Goal: Transaction & Acquisition: Purchase product/service

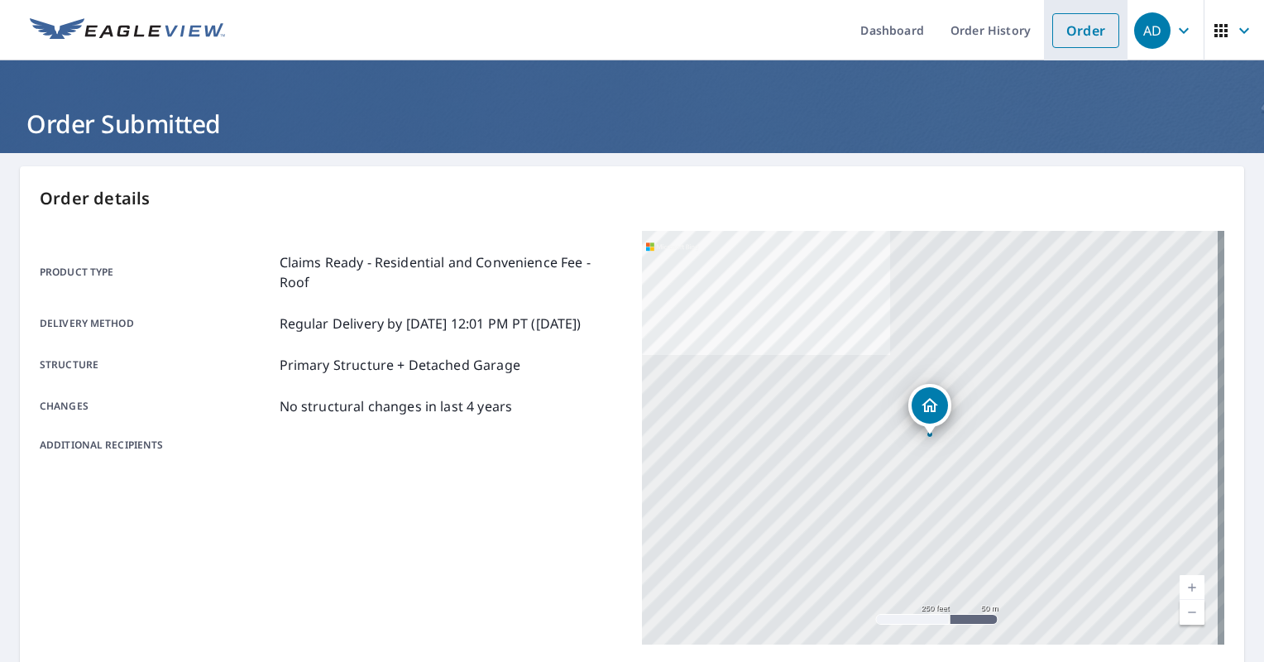
click at [1089, 25] on link "Order" at bounding box center [1085, 30] width 67 height 35
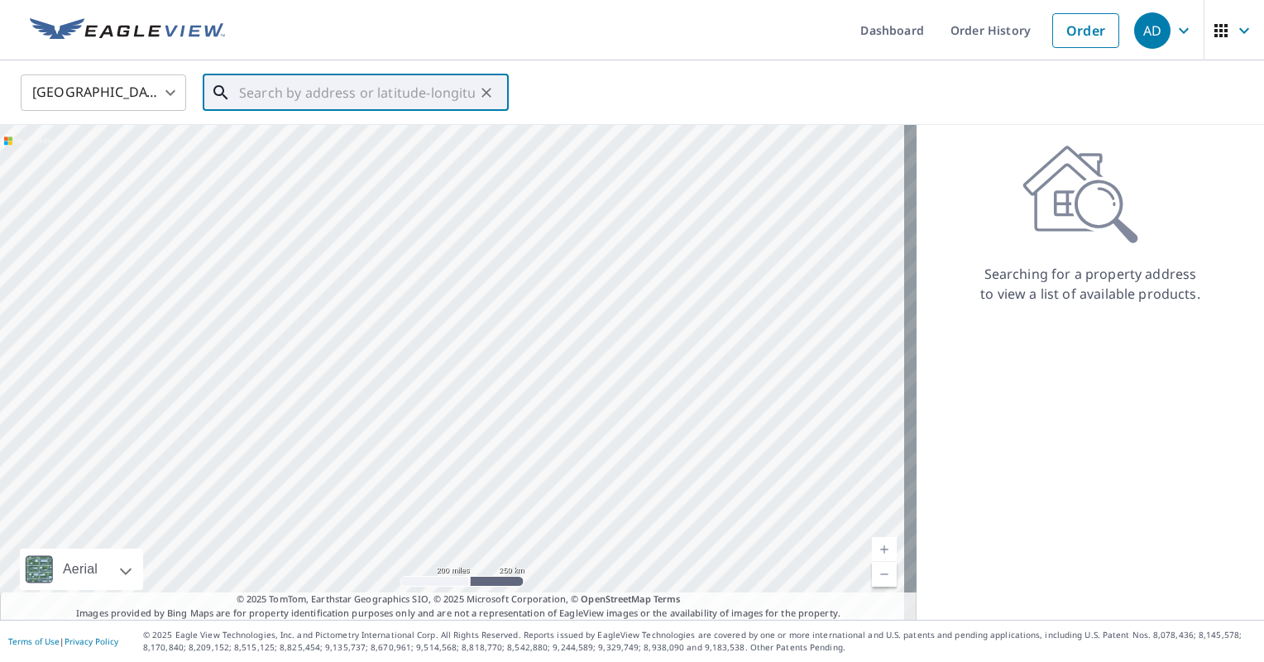
click at [397, 107] on input "text" at bounding box center [357, 92] width 236 height 46
paste input "[STREET_ADDRESS]"
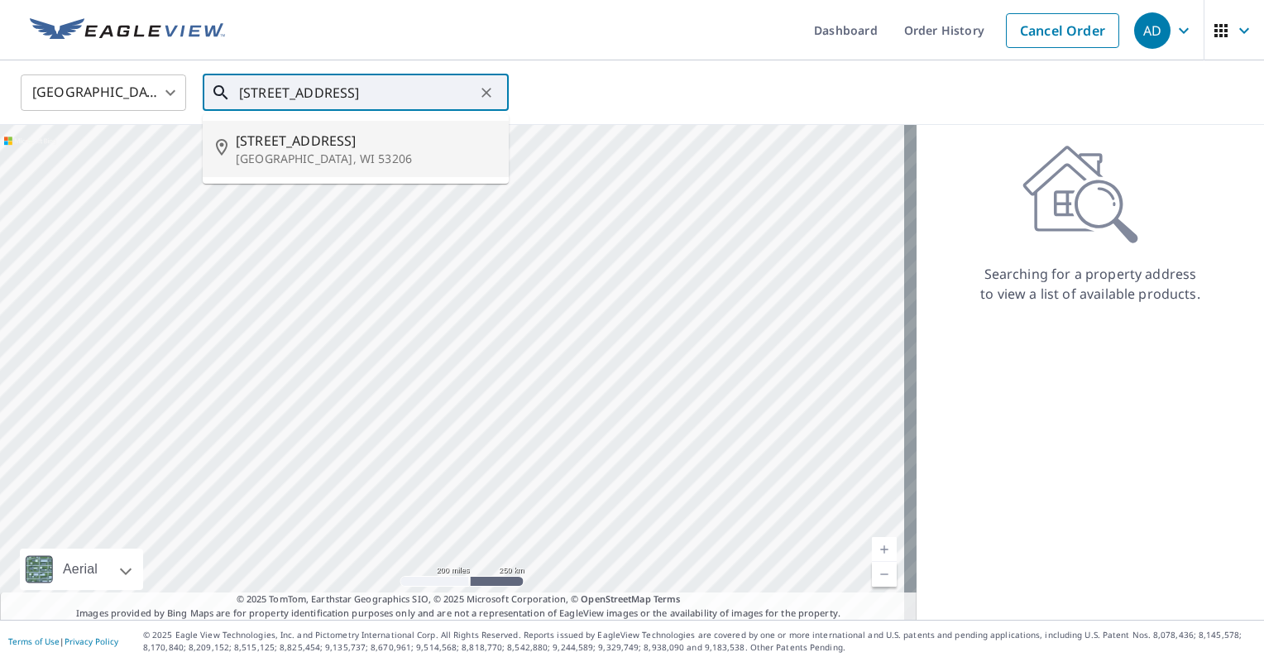
click at [354, 142] on span "[STREET_ADDRESS]" at bounding box center [366, 141] width 260 height 20
type input "[STREET_ADDRESS]"
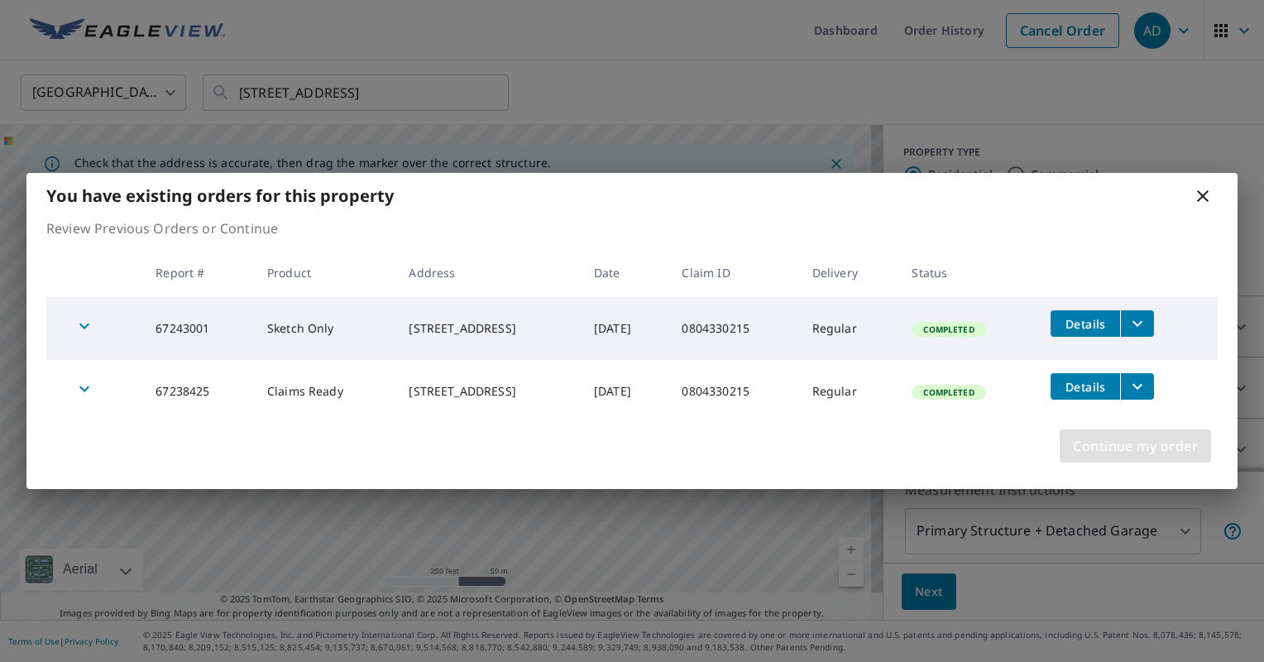
click at [1130, 445] on span "Continue my order" at bounding box center [1135, 445] width 125 height 23
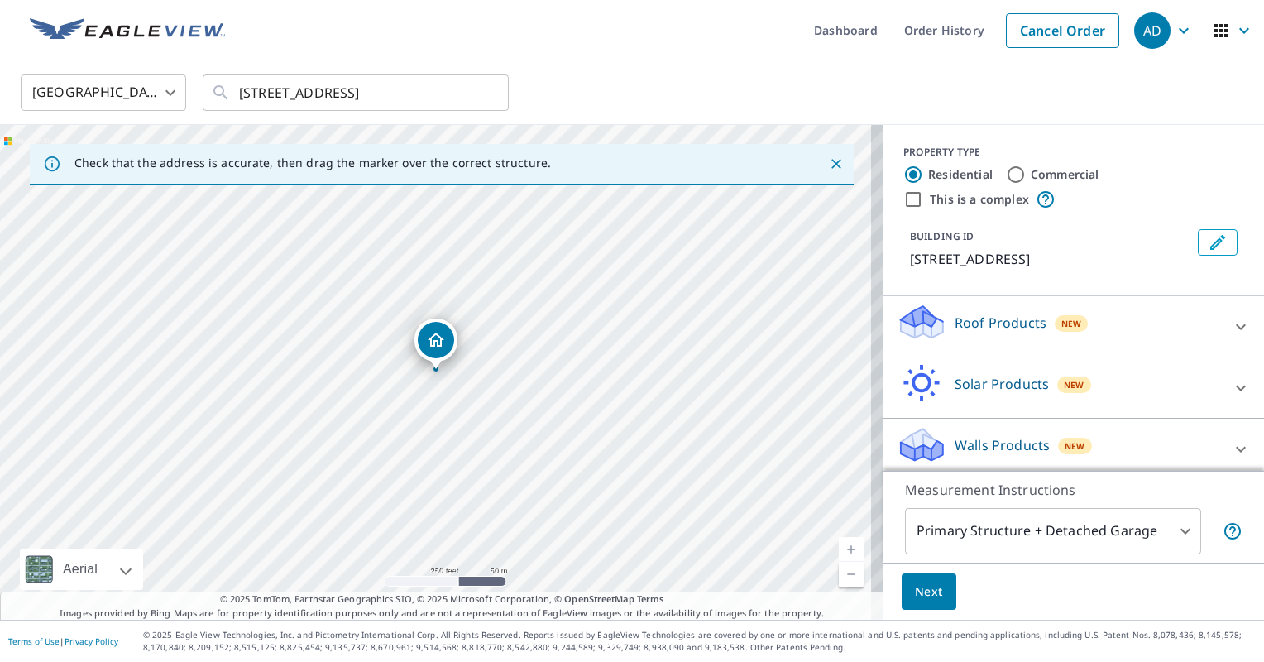
click at [984, 440] on p "Walls Products" at bounding box center [1002, 445] width 95 height 20
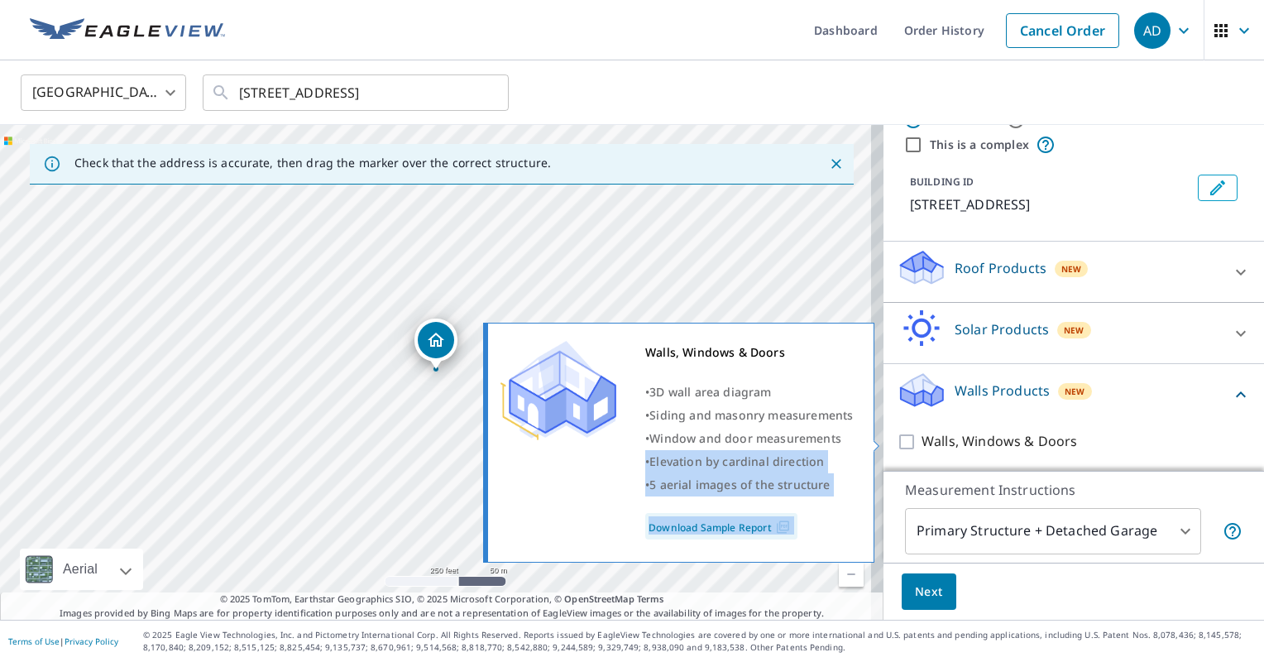
drag, startPoint x: 984, startPoint y: 440, endPoint x: 879, endPoint y: 443, distance: 104.3
click at [879, 443] on div "Walls, Windows & Doors • 3D wall area diagram • Siding and masonry measurements…" at bounding box center [686, 443] width 401 height 250
drag, startPoint x: 879, startPoint y: 443, endPoint x: 890, endPoint y: 446, distance: 11.3
click at [897, 446] on input "Walls, Windows & Doors" at bounding box center [909, 442] width 25 height 20
checkbox input "true"
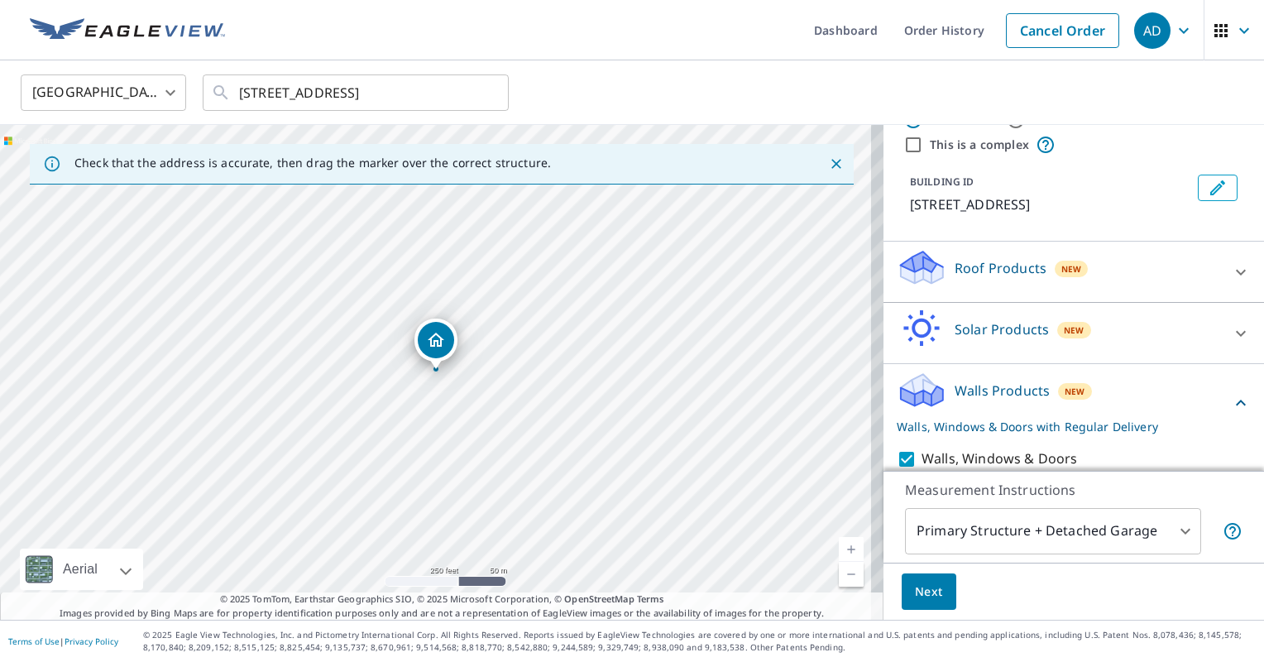
scroll to position [108, 0]
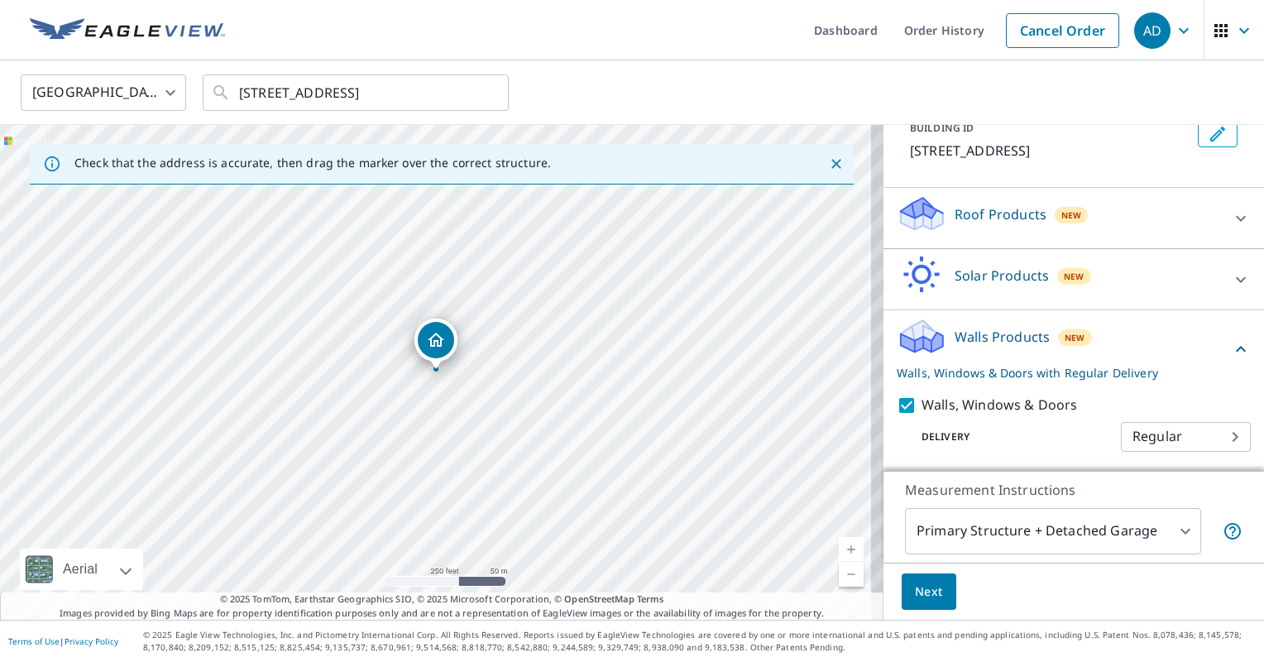
click at [922, 582] on span "Next" at bounding box center [929, 592] width 28 height 21
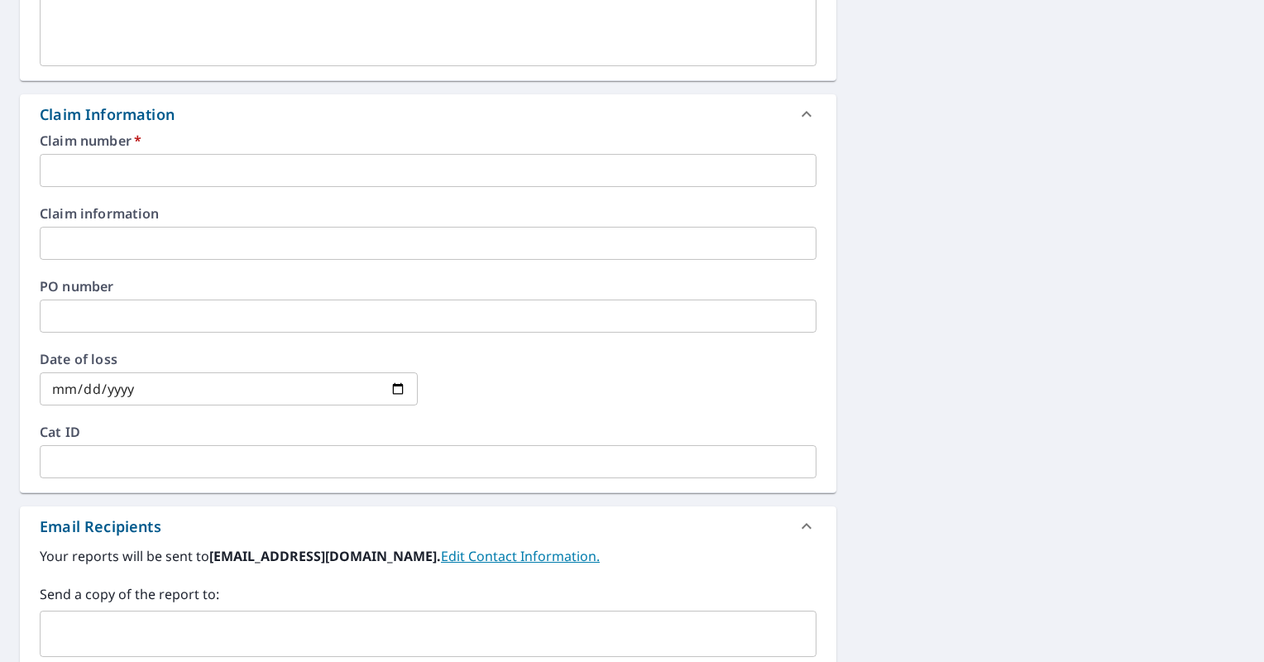
scroll to position [506, 0]
click at [688, 147] on div "Claim number   * ​" at bounding box center [428, 160] width 777 height 53
click at [535, 156] on input "text" at bounding box center [428, 170] width 777 height 33
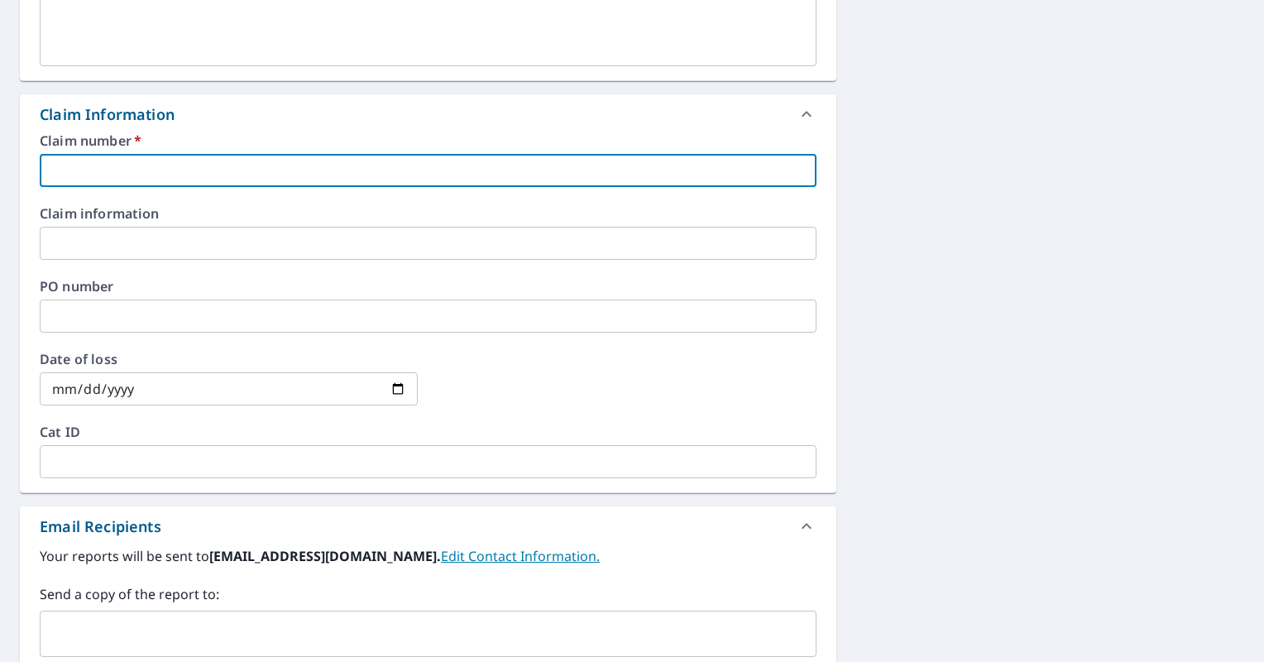
paste input "0804330215"
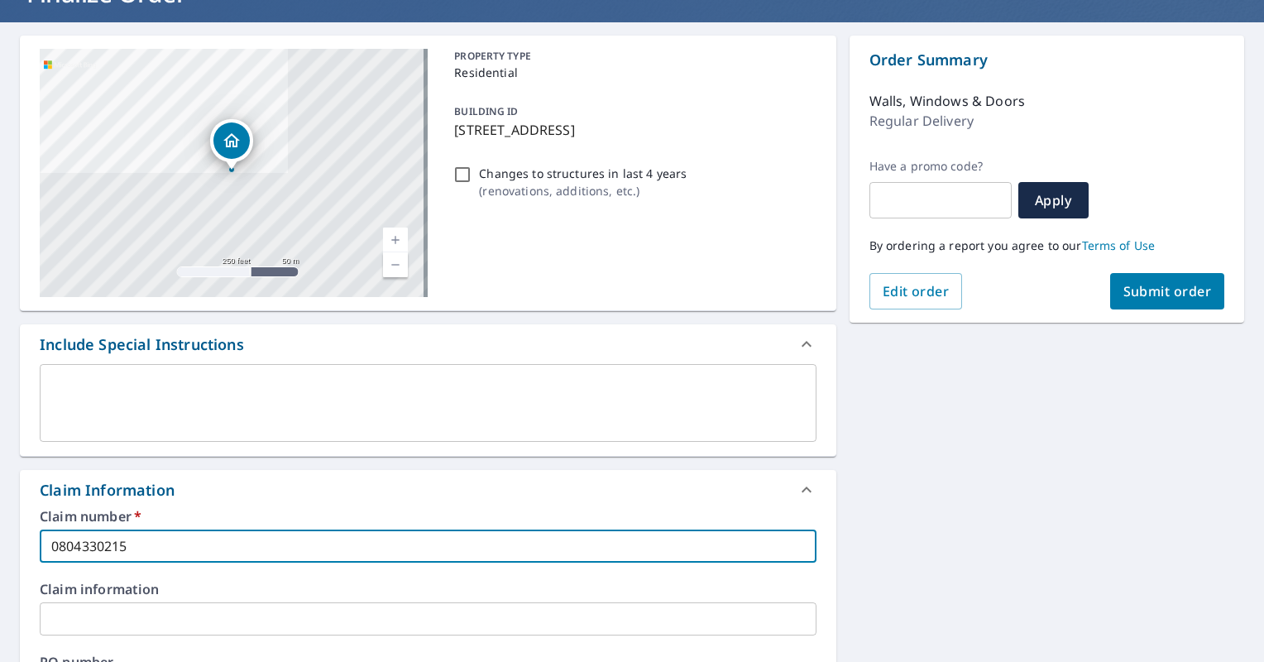
scroll to position [129, 0]
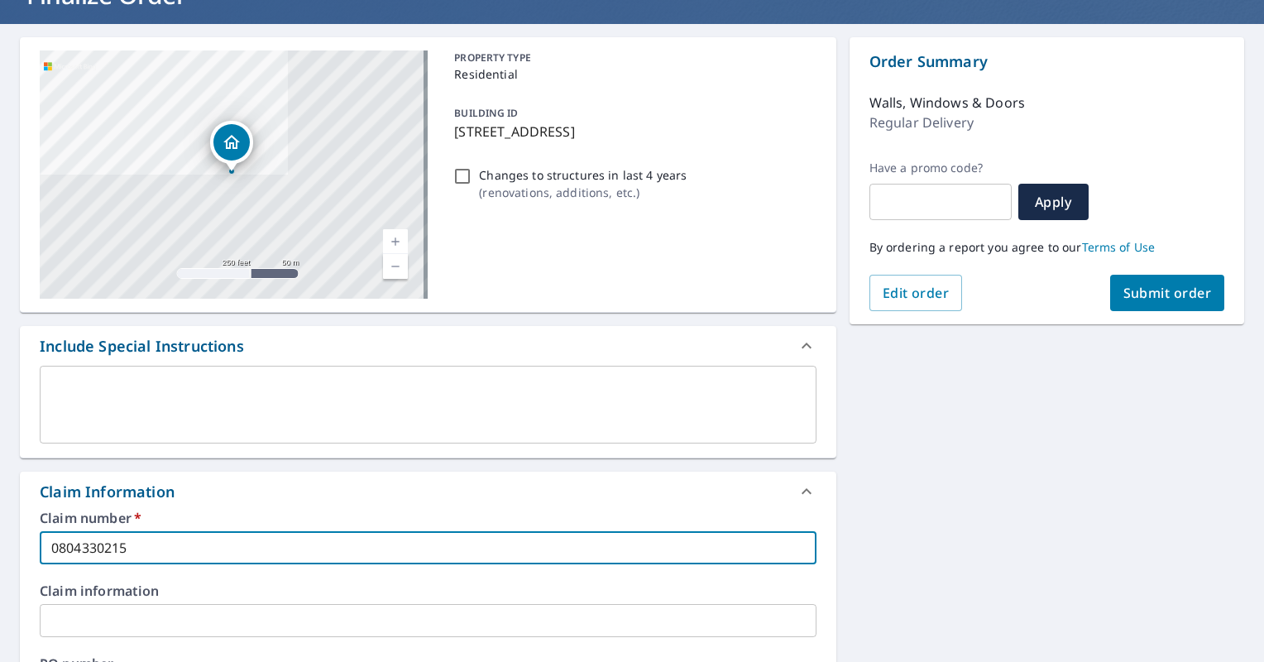
type input "0804330215"
click at [1181, 291] on span "Submit order" at bounding box center [1167, 293] width 89 height 18
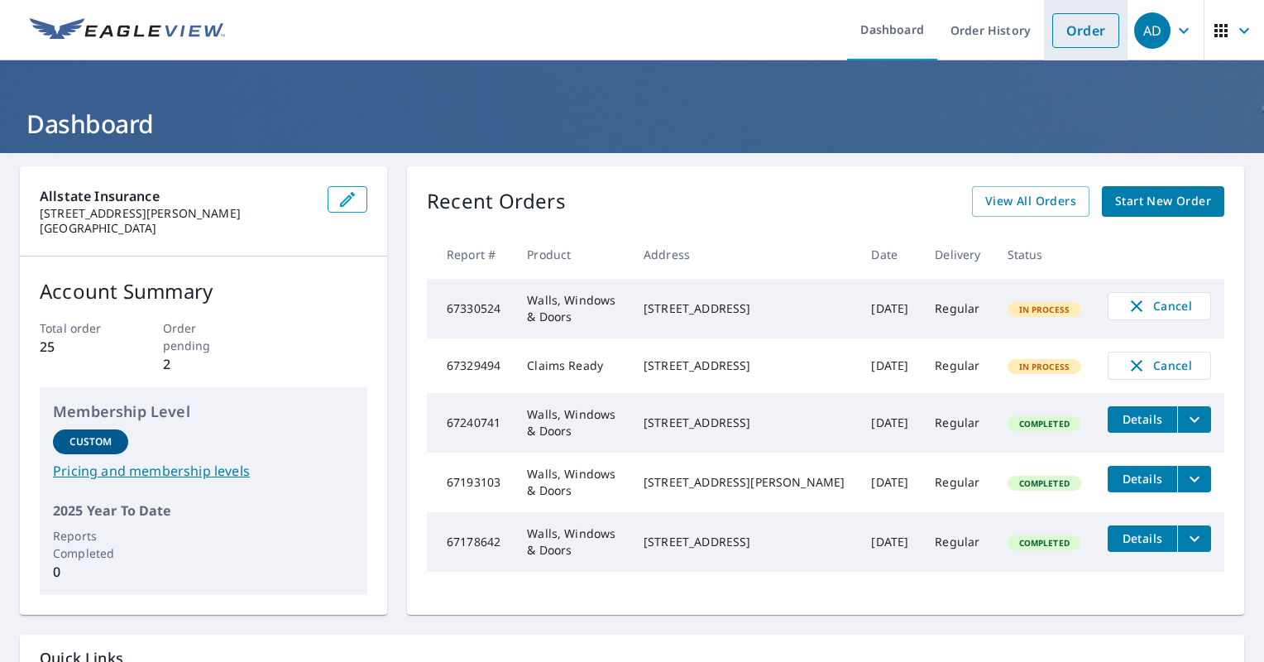
click at [1077, 42] on link "Order" at bounding box center [1085, 30] width 67 height 35
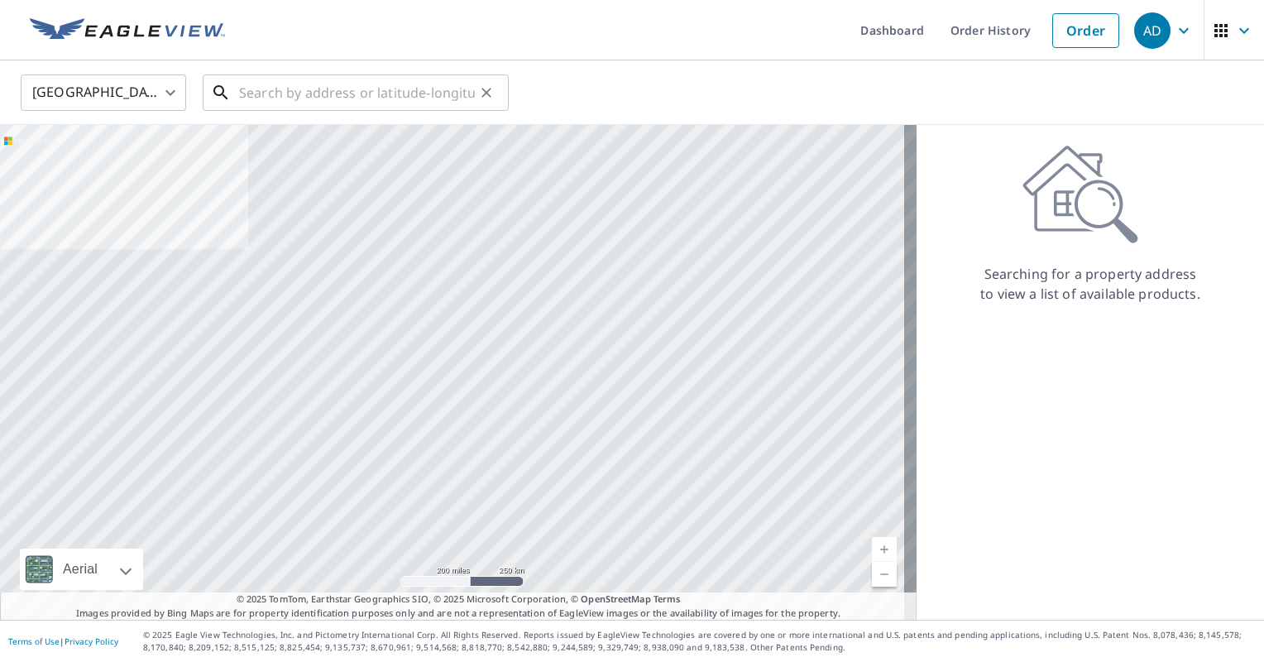
click at [349, 97] on input "text" at bounding box center [357, 92] width 236 height 46
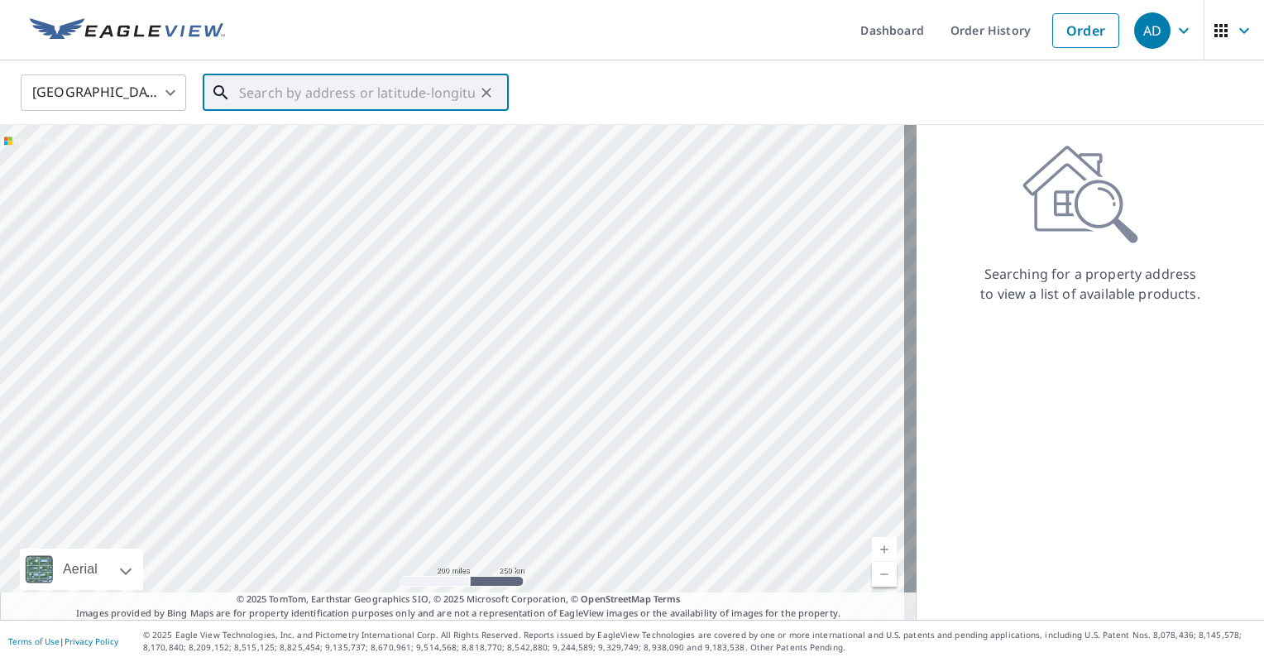
paste input "12030 W Ohio Ave"
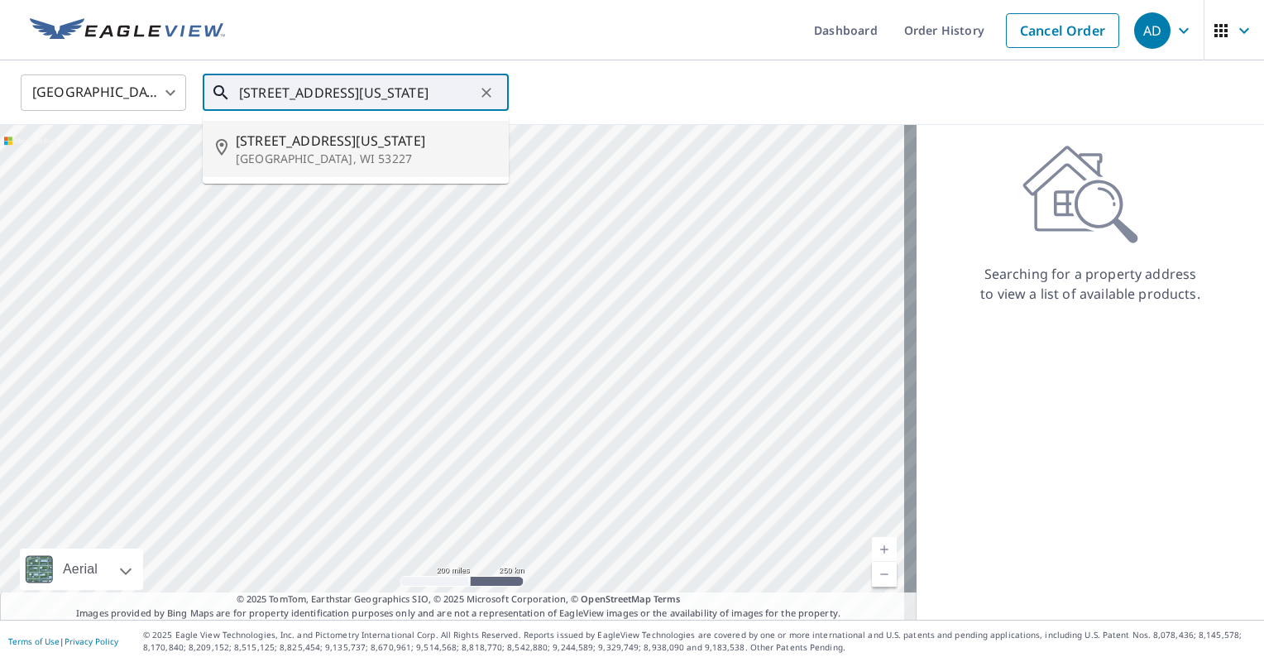
click at [405, 151] on p "Milwaukee, WI 53227" at bounding box center [366, 159] width 260 height 17
type input "12030 W Ohio Ave Milwaukee, WI 53227"
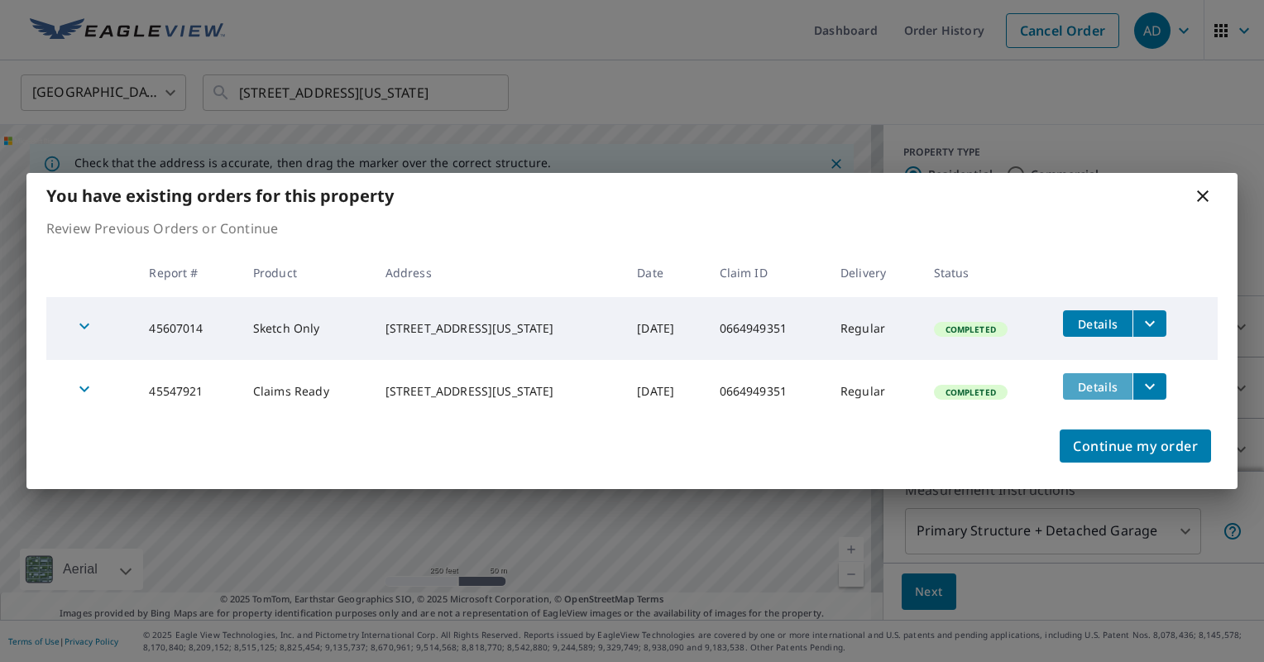
click at [1082, 381] on span "Details" at bounding box center [1098, 387] width 50 height 16
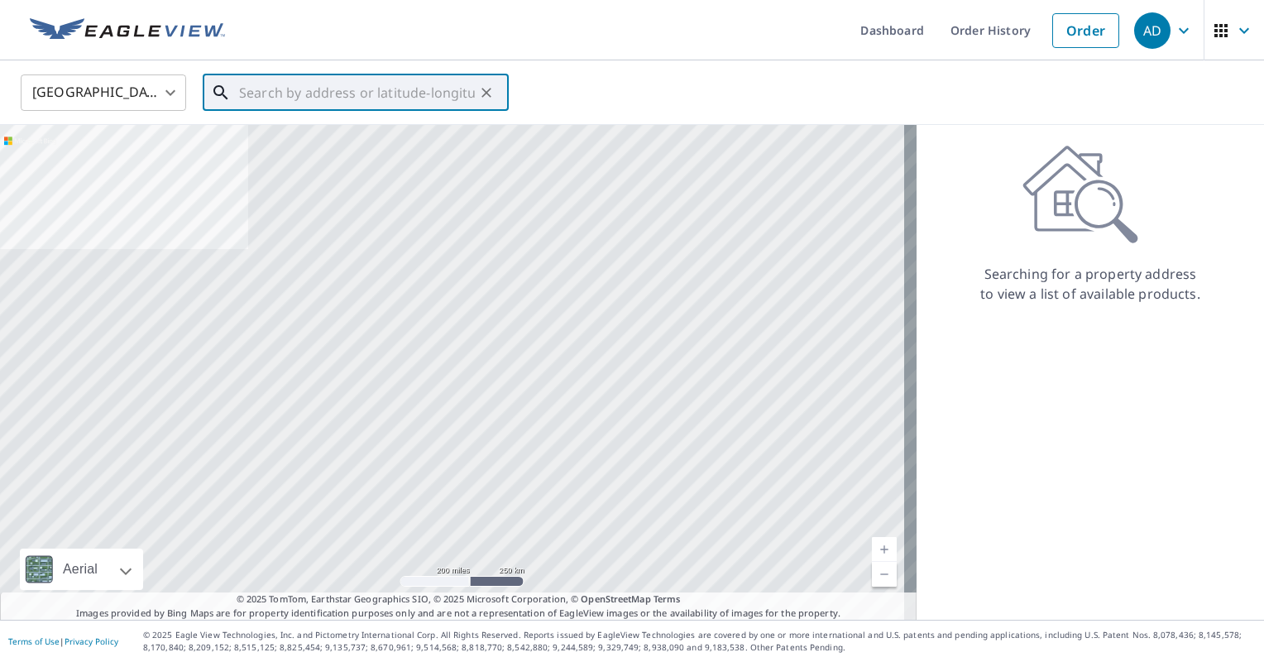
click at [394, 102] on input "text" at bounding box center [357, 92] width 236 height 46
paste input "12030 W Ohio Ave"
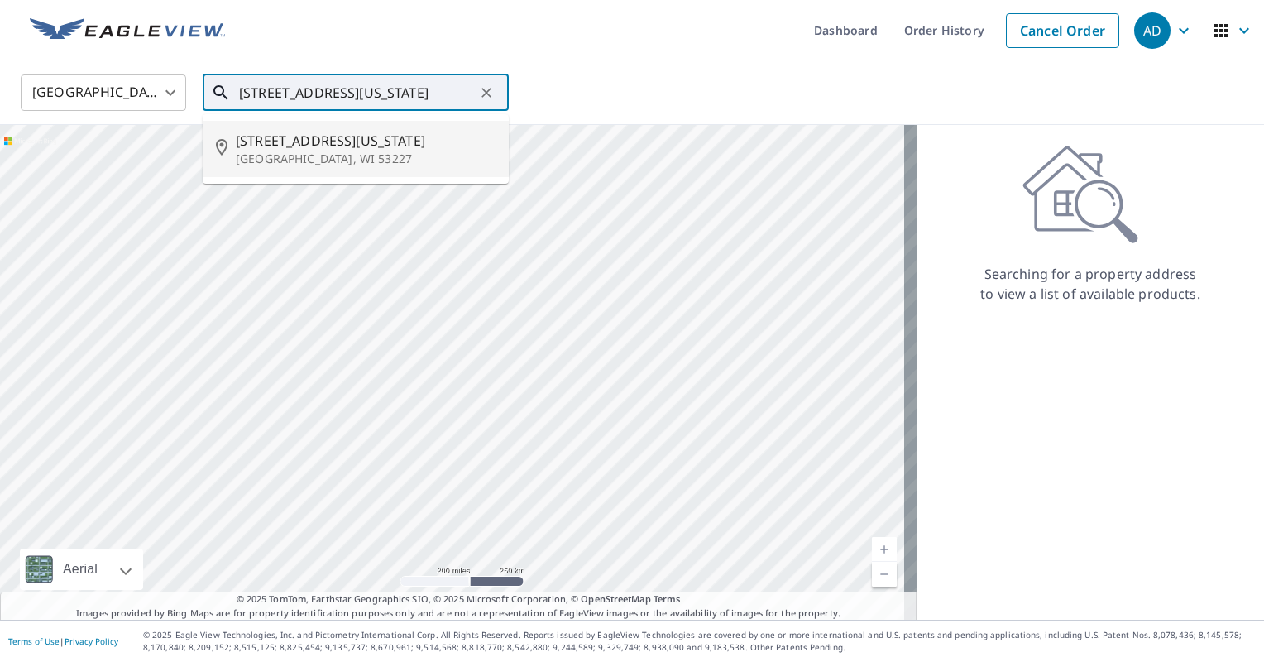
click at [360, 132] on span "12030 W Ohio Ave" at bounding box center [366, 141] width 260 height 20
type input "12030 W Ohio Ave Milwaukee, WI 53227"
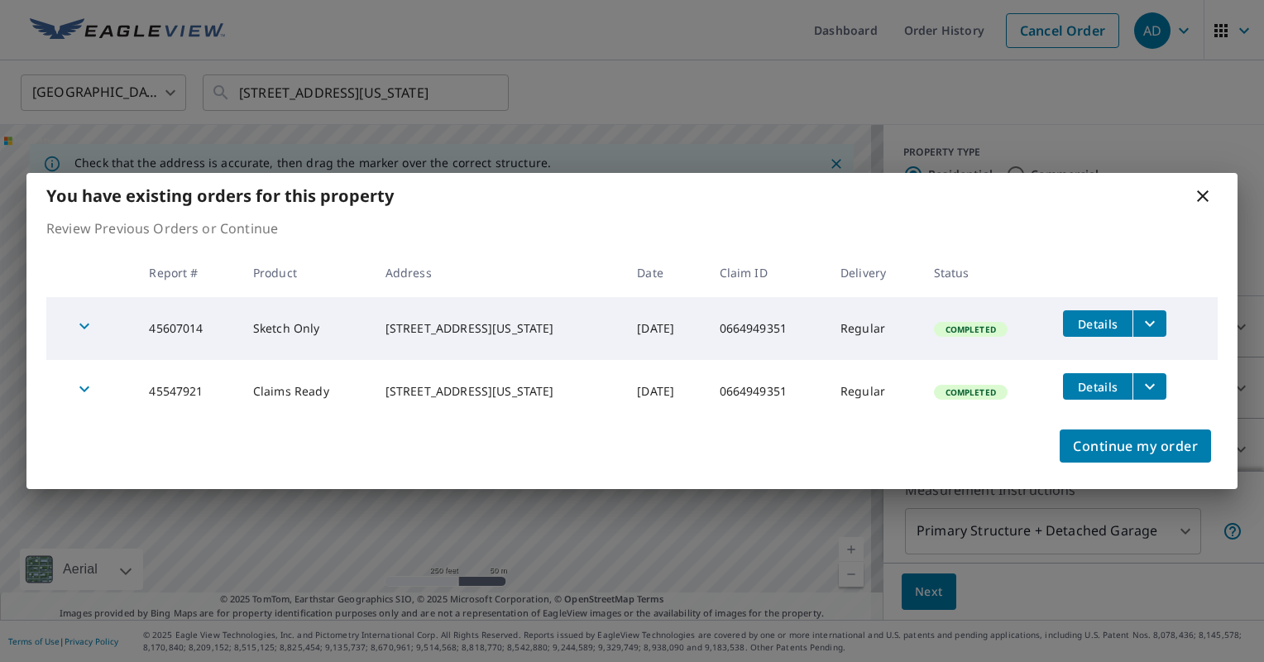
click at [1148, 381] on icon "filesDropdownBtn-45547921" at bounding box center [1150, 386] width 20 height 20
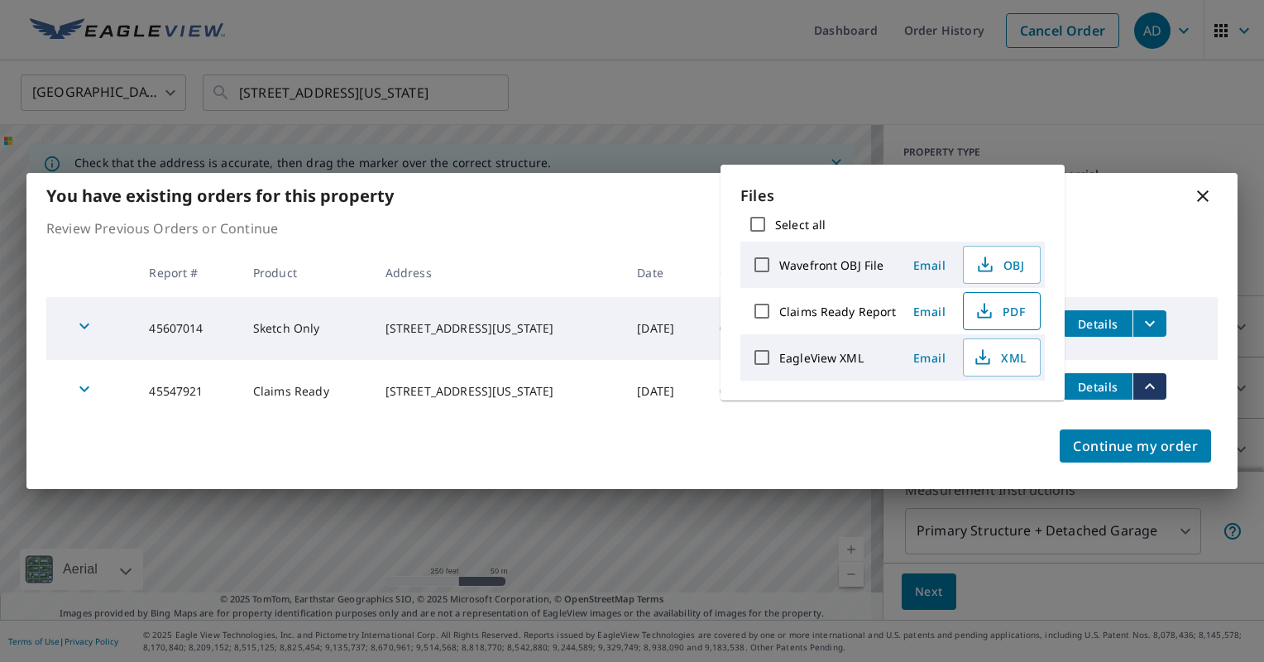
click at [1021, 311] on span "PDF" at bounding box center [1000, 311] width 53 height 20
click at [1214, 192] on div "You have existing orders for this property" at bounding box center [631, 196] width 1211 height 46
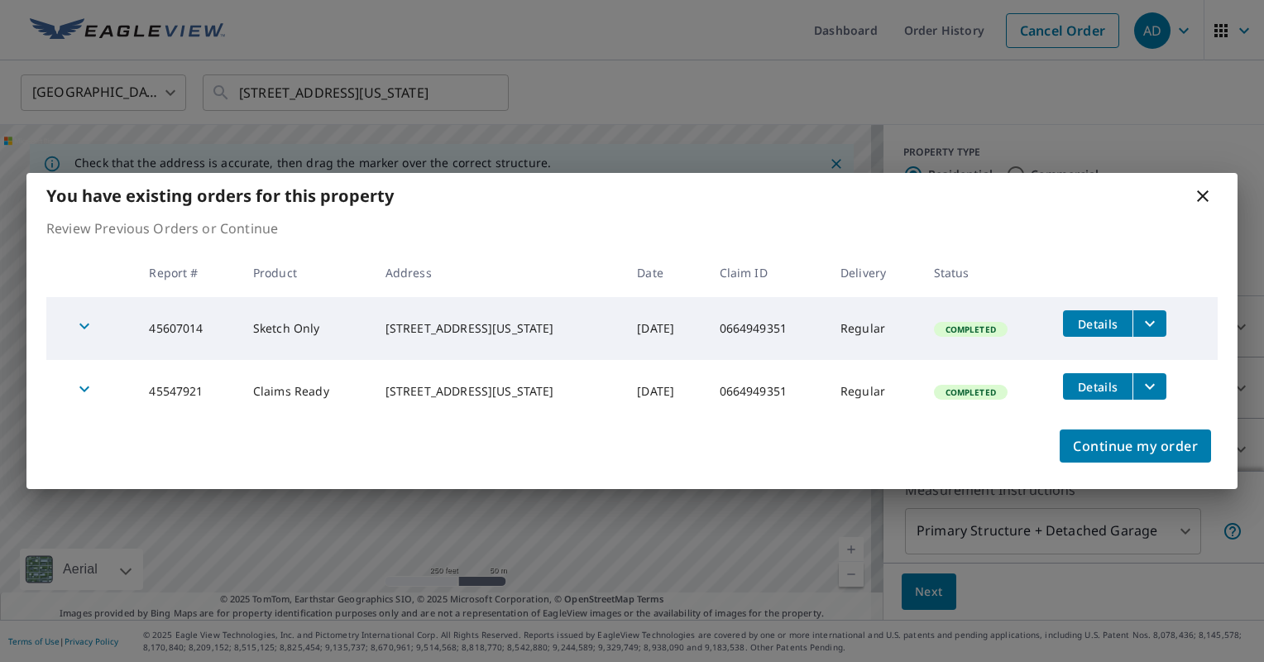
click at [1214, 192] on div "You have existing orders for this property" at bounding box center [631, 196] width 1211 height 46
click at [1108, 438] on span "Continue my order" at bounding box center [1135, 445] width 125 height 23
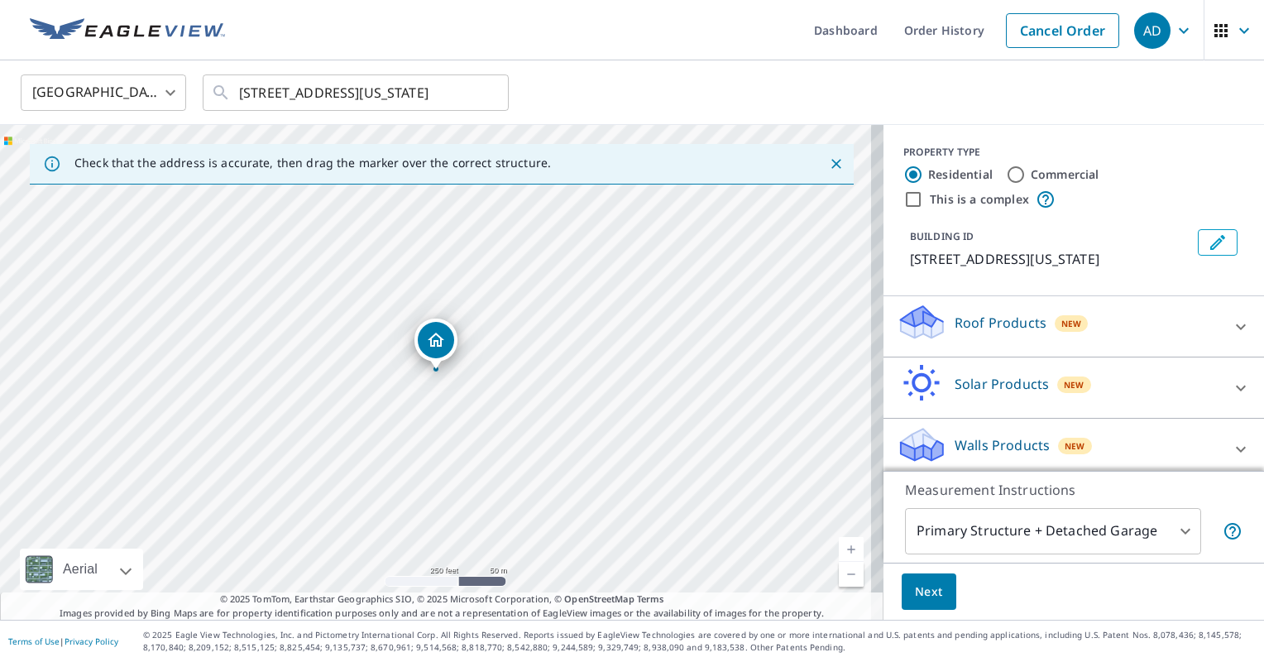
click at [1003, 332] on div "Roof Products New" at bounding box center [1059, 326] width 324 height 47
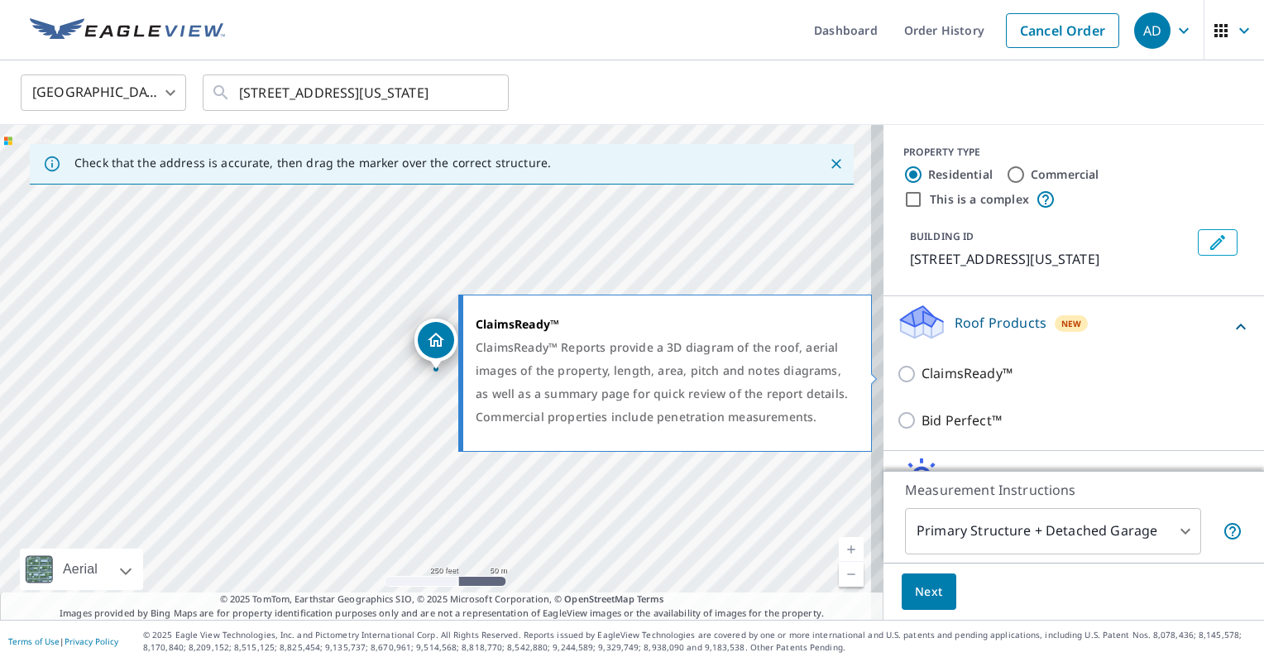
click at [959, 369] on p "ClaimsReady™" at bounding box center [967, 373] width 91 height 21
click at [922, 369] on input "ClaimsReady™" at bounding box center [909, 374] width 25 height 20
checkbox input "true"
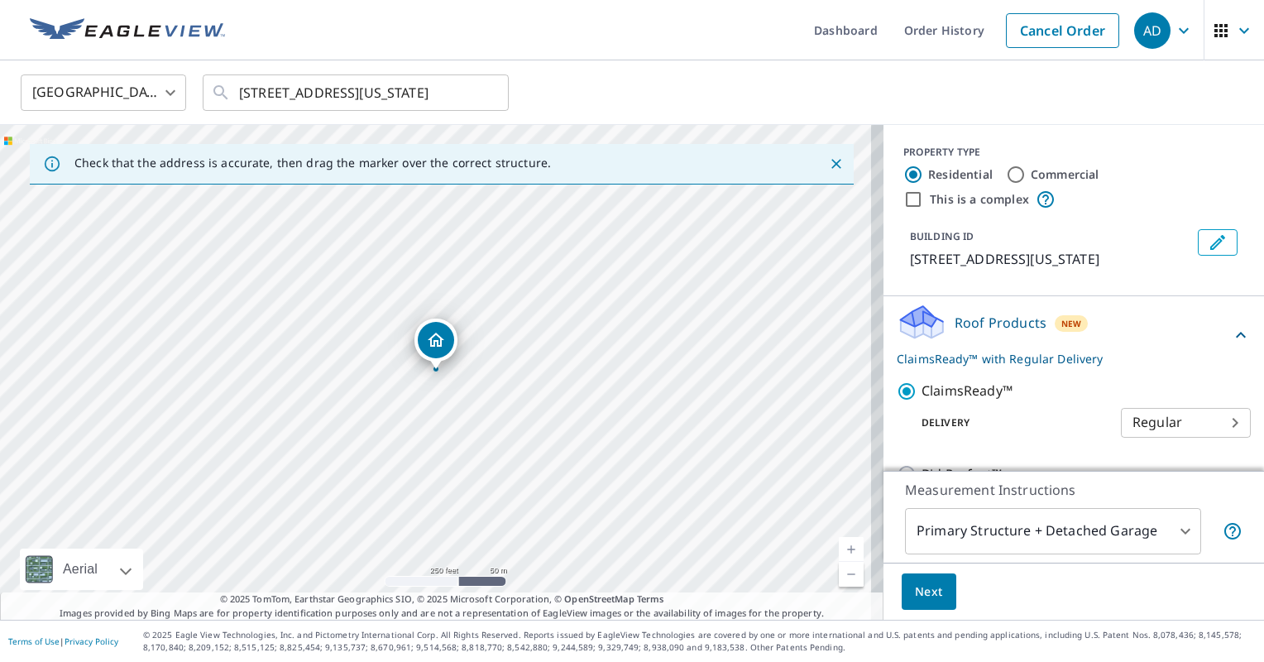
scroll to position [156, 0]
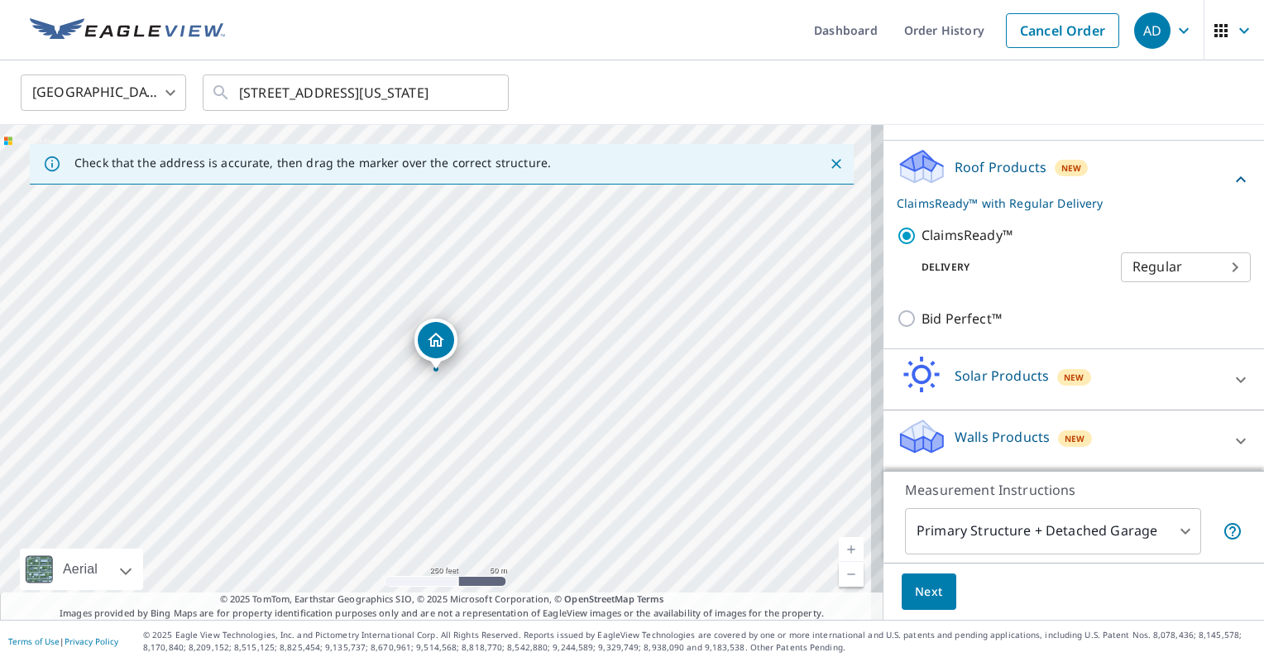
click at [922, 586] on span "Next" at bounding box center [929, 592] width 28 height 21
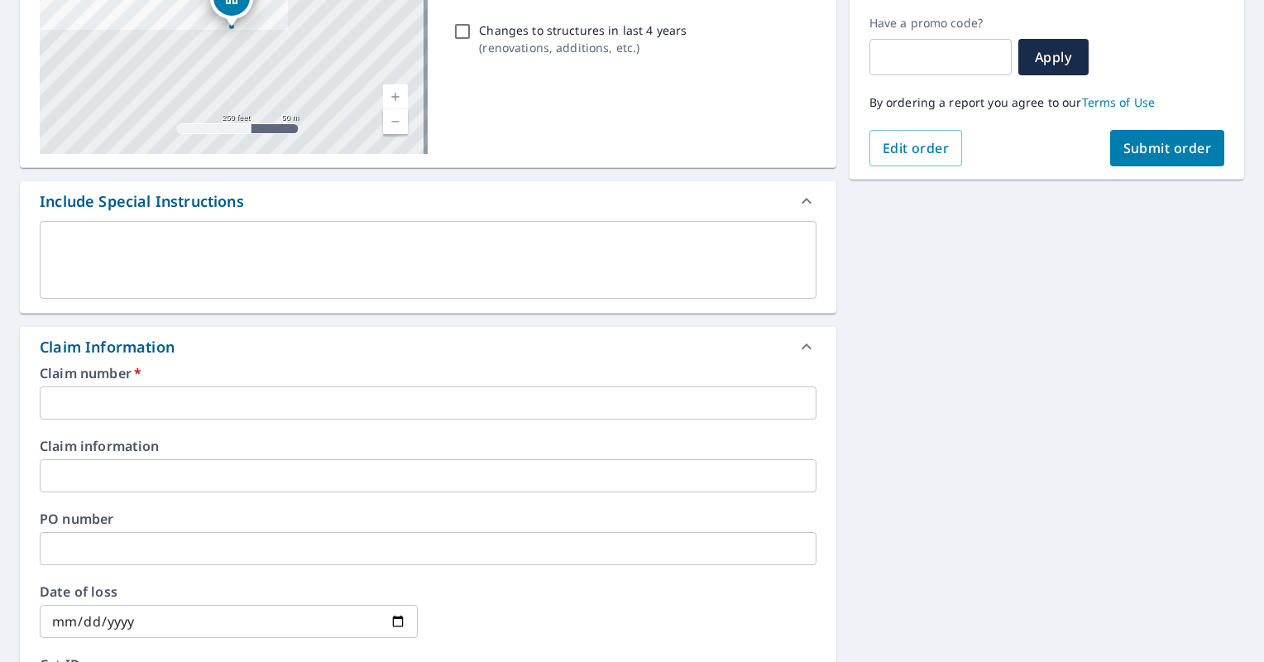
scroll to position [296, 0]
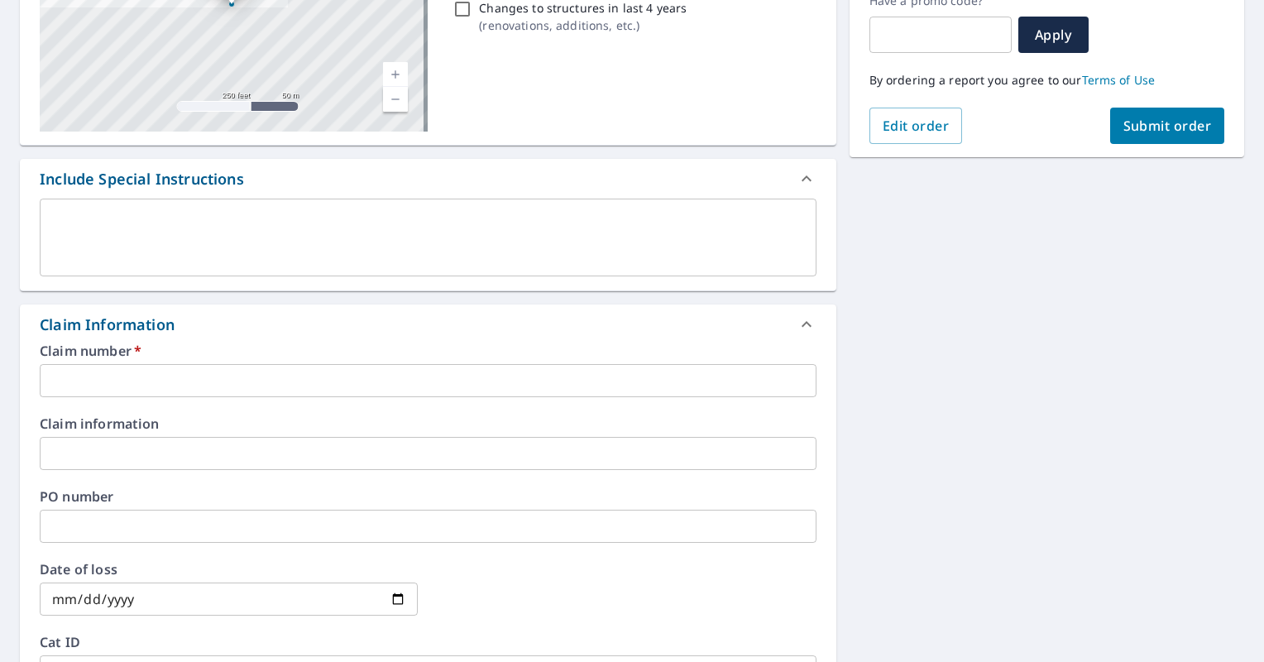
click at [360, 357] on div "Claim number   * ​" at bounding box center [428, 370] width 777 height 53
click at [362, 371] on input "text" at bounding box center [428, 380] width 777 height 33
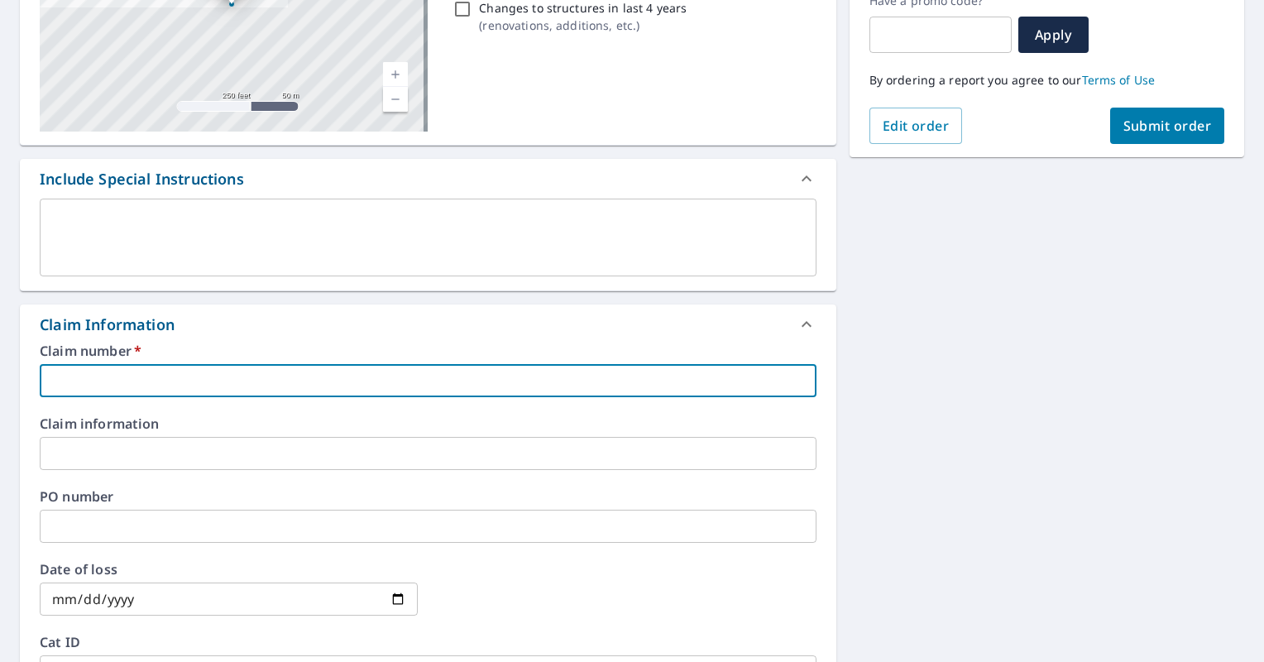
paste input "0804807337"
type input "0804807337"
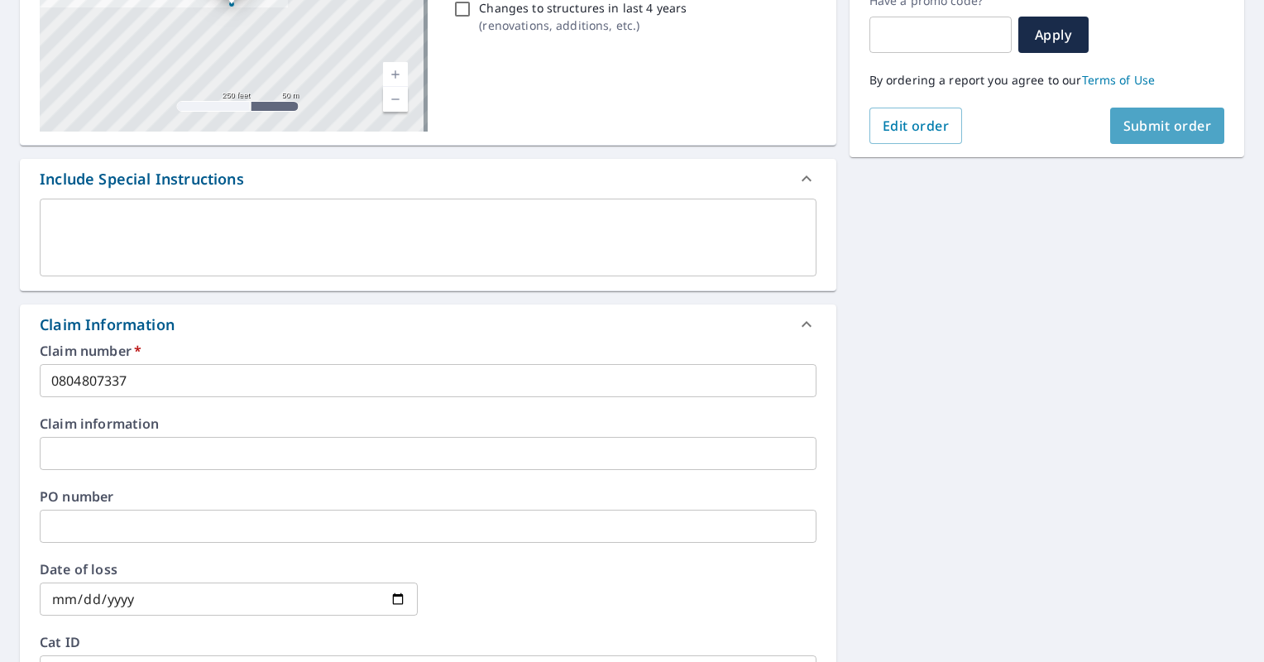
click at [1181, 127] on span "Submit order" at bounding box center [1167, 126] width 89 height 18
